Goal: Task Accomplishment & Management: Use online tool/utility

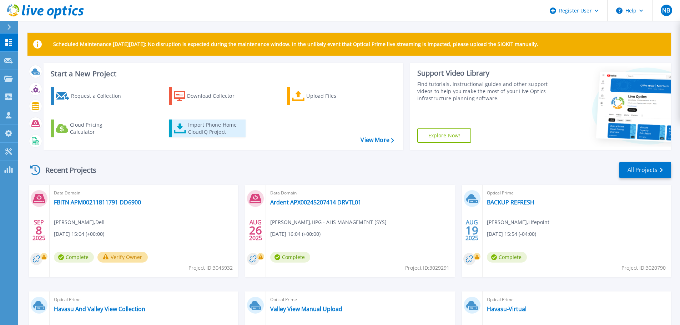
click at [205, 124] on div "Import Phone Home CloudIQ Project" at bounding box center [216, 128] width 56 height 14
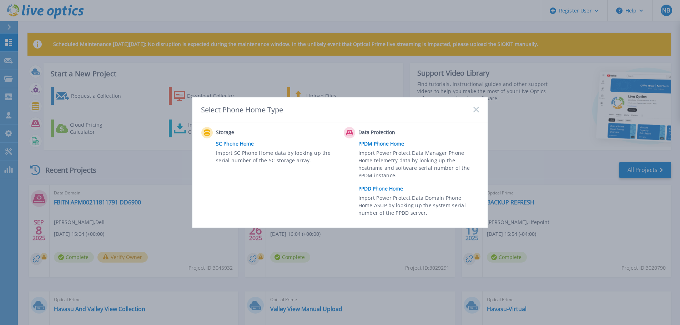
click at [389, 189] on link "PPDD Phone Home" at bounding box center [420, 189] width 124 height 11
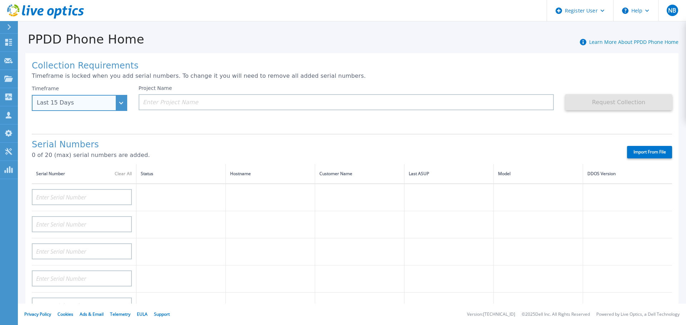
click at [120, 105] on div "Last 15 Days" at bounding box center [79, 103] width 95 height 16
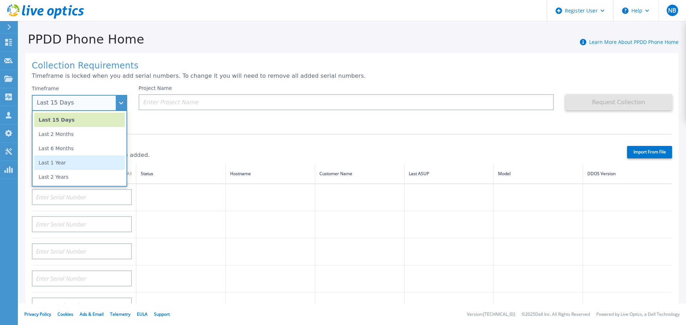
click at [81, 162] on li "Last 1 Year" at bounding box center [79, 163] width 90 height 14
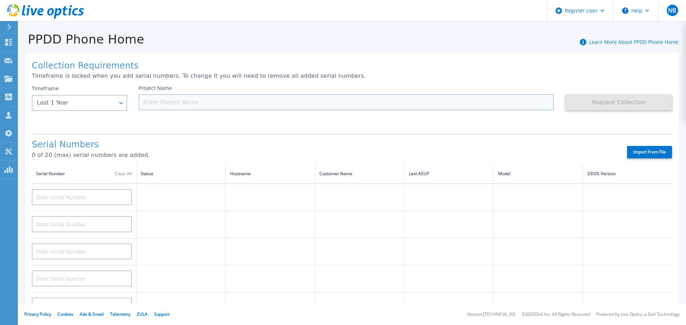
click at [202, 102] on input at bounding box center [346, 102] width 415 height 16
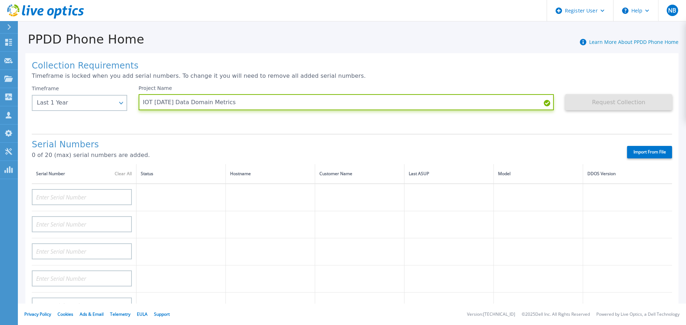
type input "IOT [DATE] Data Domain Metrics"
click at [217, 124] on div "Project Name IOT [DATE] Data Domain Metrics" at bounding box center [352, 106] width 427 height 43
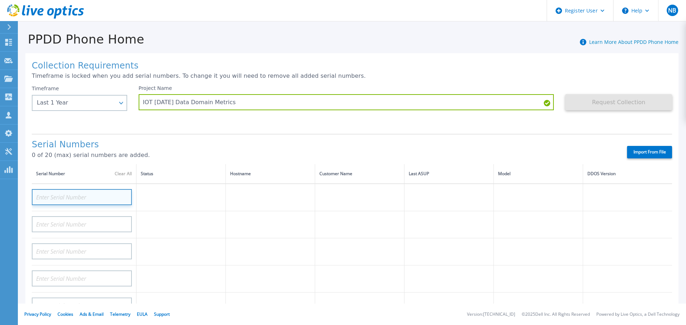
click at [87, 195] on input at bounding box center [82, 197] width 100 height 16
paste input "APM00173101551"
type input "APM00173101551"
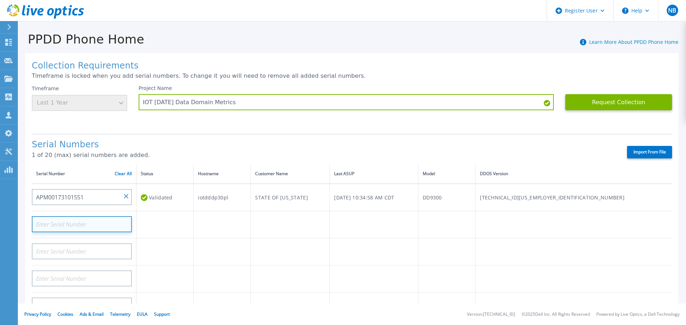
click at [103, 225] on input at bounding box center [82, 224] width 100 height 16
paste input "APM00211108063"
type input "APM00211108063"
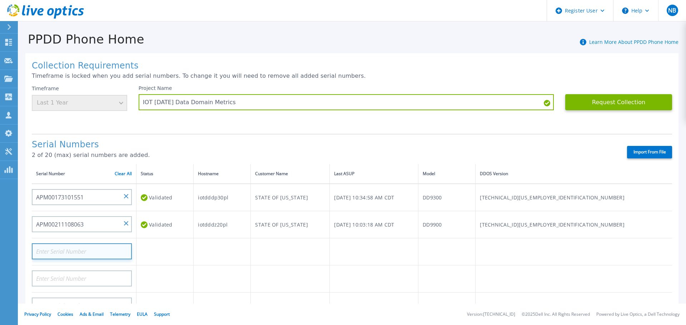
click at [116, 250] on input at bounding box center [82, 252] width 100 height 16
paste input "APM00211108064"
type input "APM00211108064"
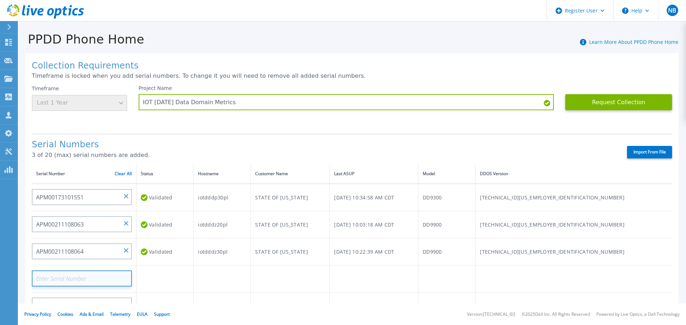
click at [69, 282] on input at bounding box center [82, 279] width 100 height 16
paste input "APM00193841592"
type input "APM00193841592"
click at [341, 147] on h1 "Serial Numbers" at bounding box center [323, 145] width 582 height 10
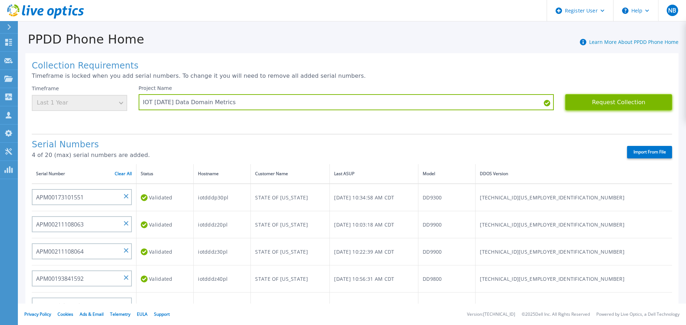
click at [623, 103] on button "Request Collection" at bounding box center [618, 102] width 107 height 16
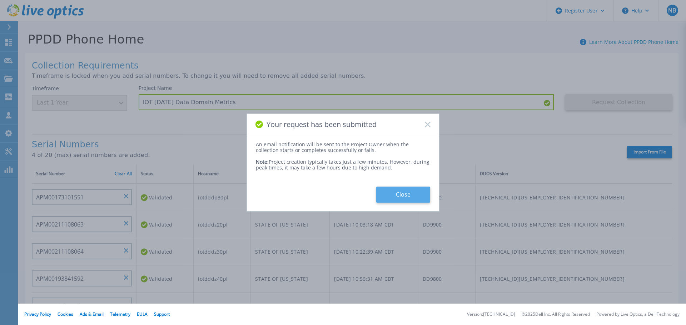
click at [401, 198] on button "Close" at bounding box center [403, 195] width 54 height 16
